Goal: Task Accomplishment & Management: Use online tool/utility

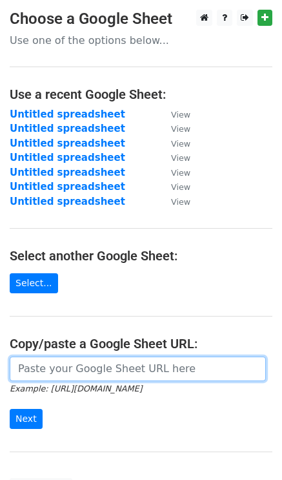
click at [30, 373] on input "url" at bounding box center [138, 368] width 256 height 25
paste input "[URL][DOMAIN_NAME]"
type input "[URL][DOMAIN_NAME]"
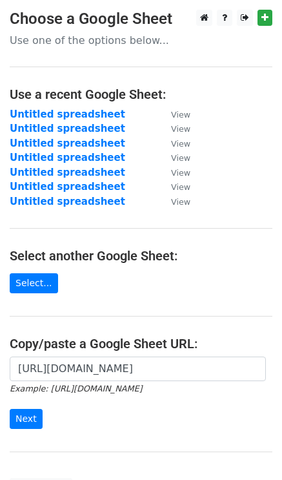
scroll to position [0, 0]
click at [25, 406] on form "[URL][DOMAIN_NAME] Example: [URL][DOMAIN_NAME] Next" at bounding box center [141, 392] width 263 height 72
click at [19, 421] on input "Next" at bounding box center [26, 419] width 33 height 20
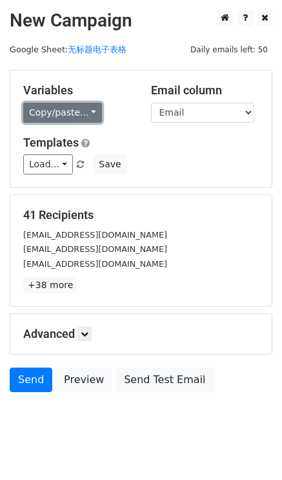
click at [68, 118] on link "Copy/paste..." at bounding box center [62, 113] width 79 height 20
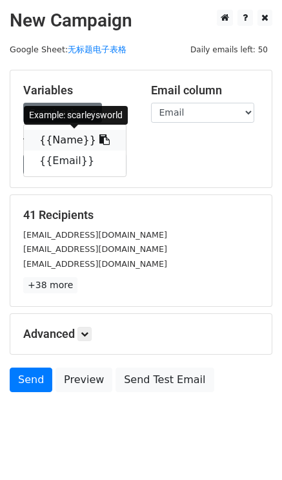
click at [68, 136] on link "{{Name}}" at bounding box center [75, 140] width 102 height 21
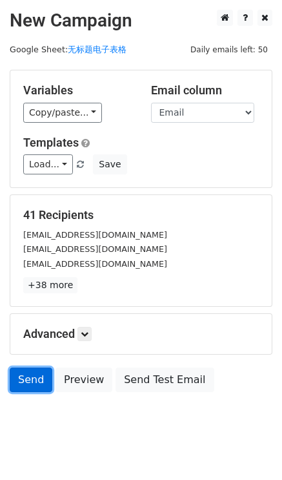
click at [16, 377] on link "Send" at bounding box center [31, 379] width 43 height 25
